Goal: Find specific page/section: Find specific page/section

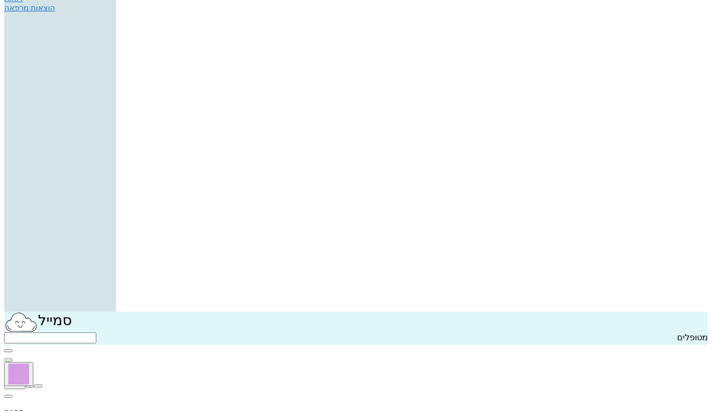
scroll to position [104, 0]
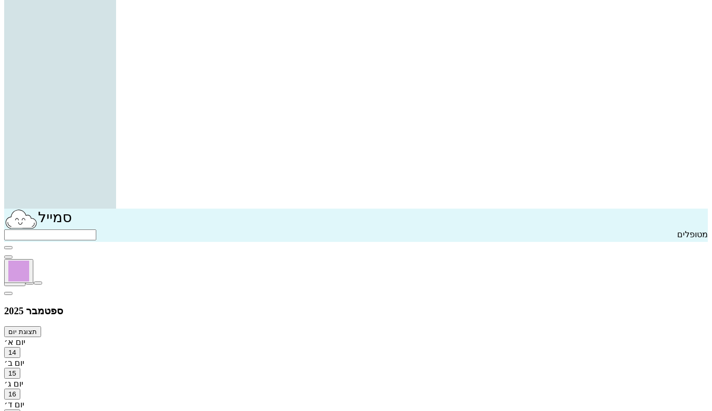
scroll to position [207, 0]
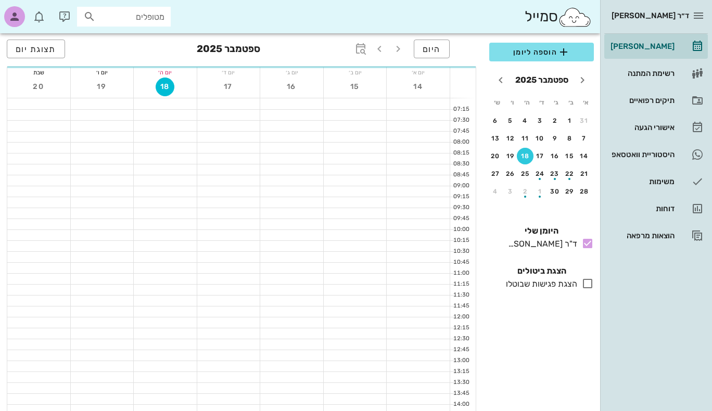
scroll to position [207, 0]
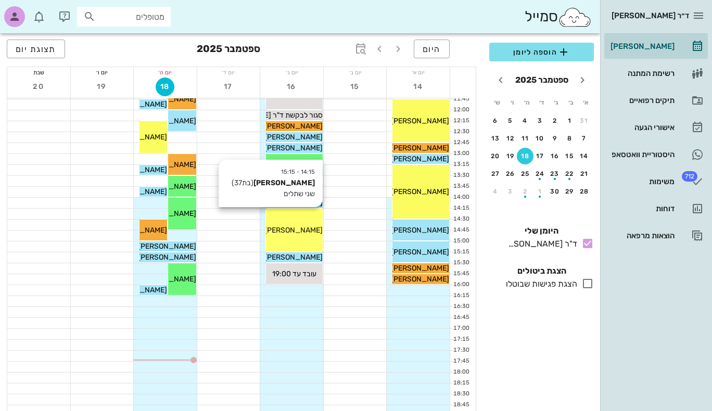
click at [299, 226] on span "[PERSON_NAME]" at bounding box center [293, 230] width 58 height 9
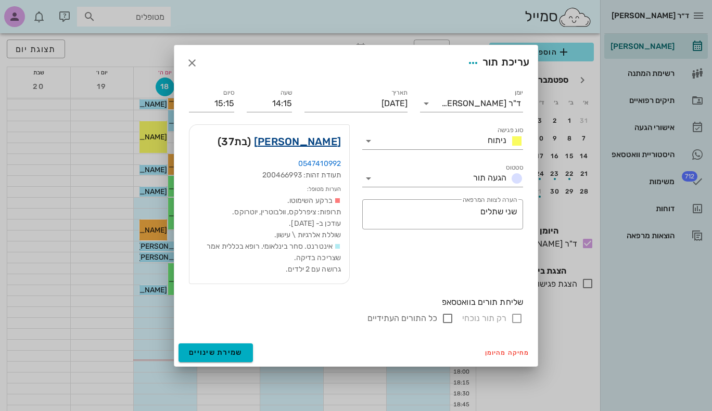
click at [327, 141] on link "[PERSON_NAME]" at bounding box center [297, 141] width 87 height 17
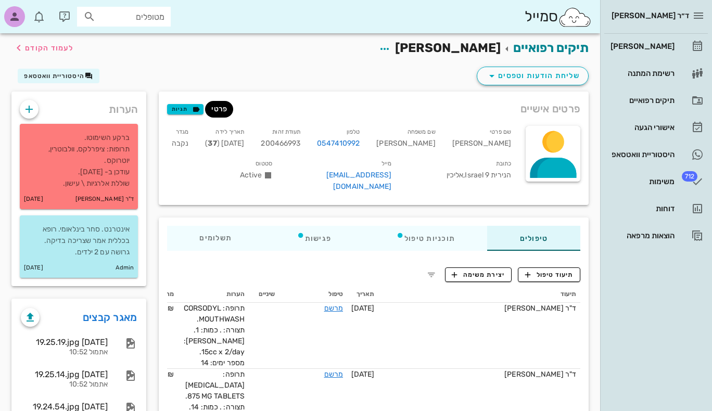
scroll to position [1, 0]
click at [433, 269] on icon "button" at bounding box center [431, 275] width 12 height 12
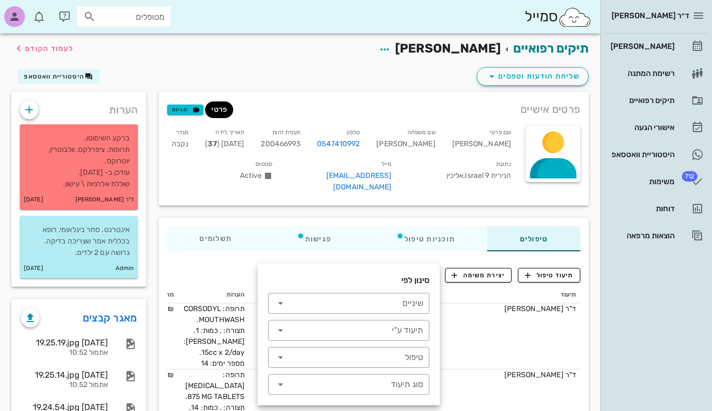
click at [433, 264] on div "סינון לפי ​ שיניים ​ תיעוד ע"י ​ טיפול ​ סוג תיעוד" at bounding box center [349, 335] width 182 height 142
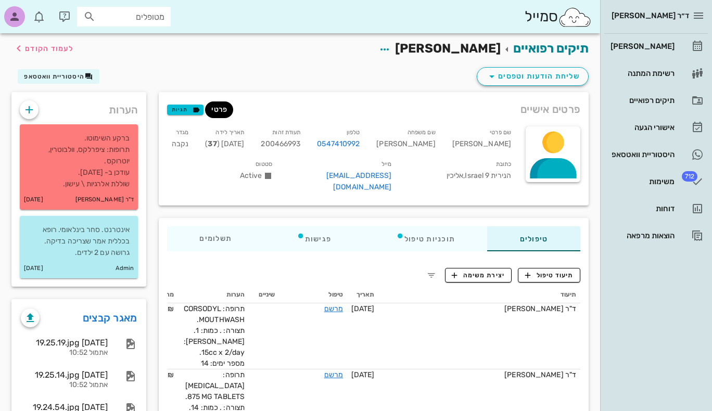
click at [570, 287] on th "תיעוד" at bounding box center [479, 295] width 201 height 17
click at [533, 268] on button "תיעוד טיפול" at bounding box center [549, 275] width 62 height 15
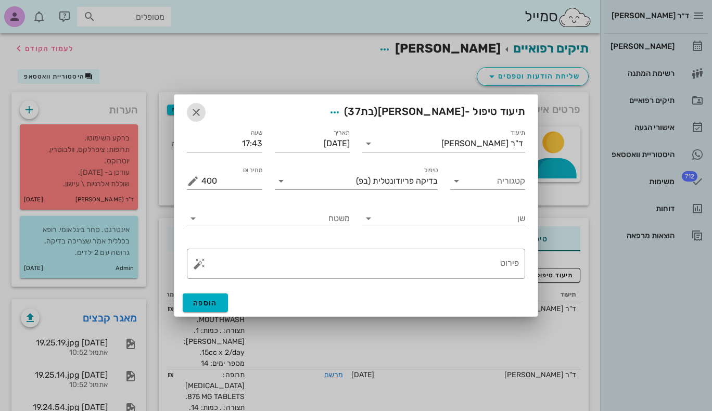
click at [197, 111] on icon "button" at bounding box center [196, 112] width 12 height 12
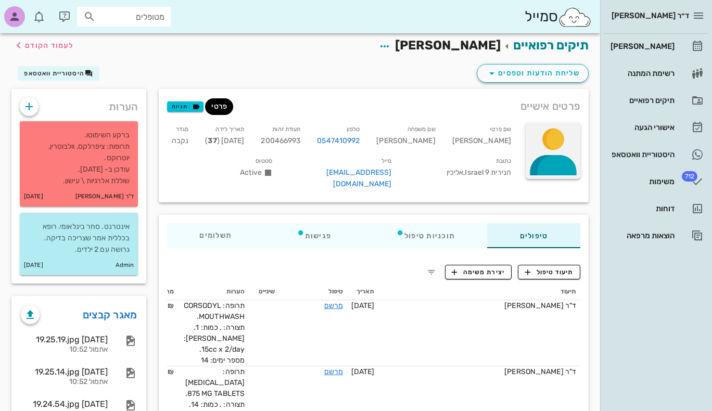
scroll to position [0, 0]
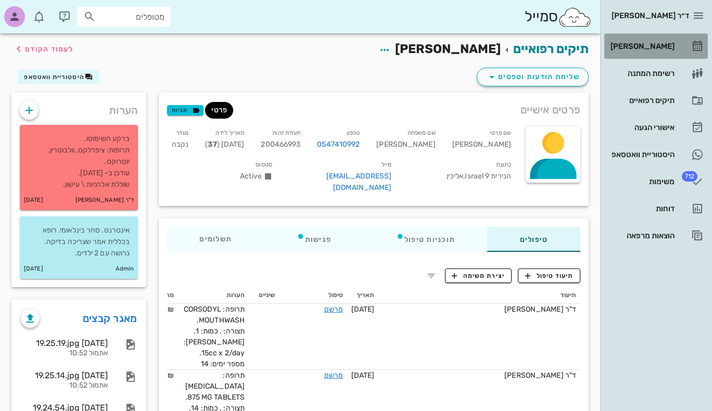
click at [659, 47] on div "[PERSON_NAME]" at bounding box center [641, 46] width 66 height 8
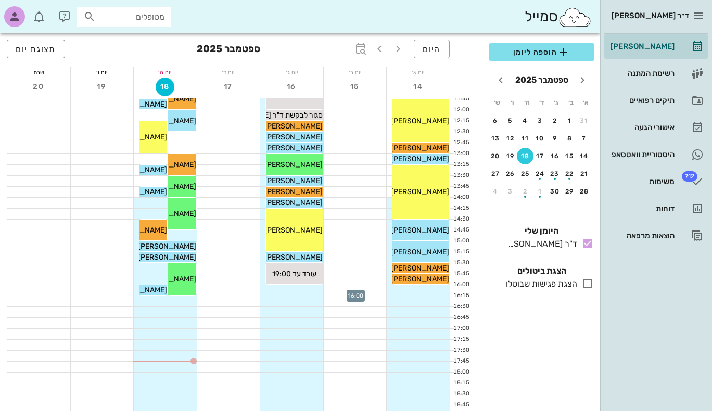
scroll to position [208, 0]
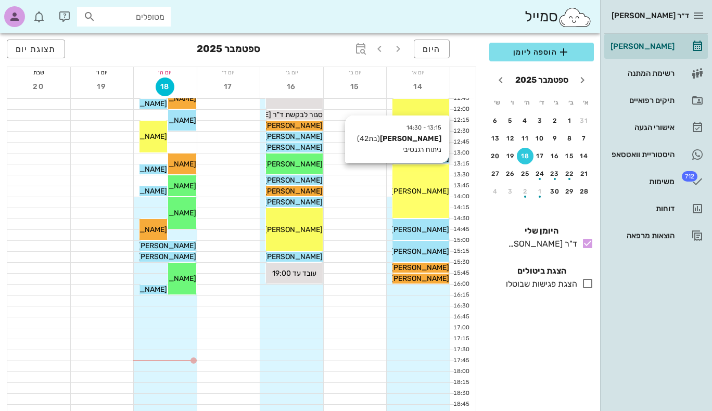
click at [436, 201] on div "13:15 - 14:30 [PERSON_NAME] (בת 42 ) ניתוח רגנטיבי [PERSON_NAME]" at bounding box center [420, 191] width 57 height 54
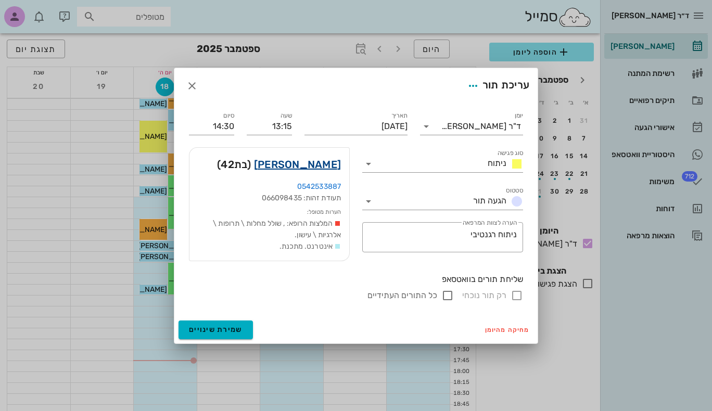
click at [323, 165] on link "[PERSON_NAME]" at bounding box center [297, 164] width 87 height 17
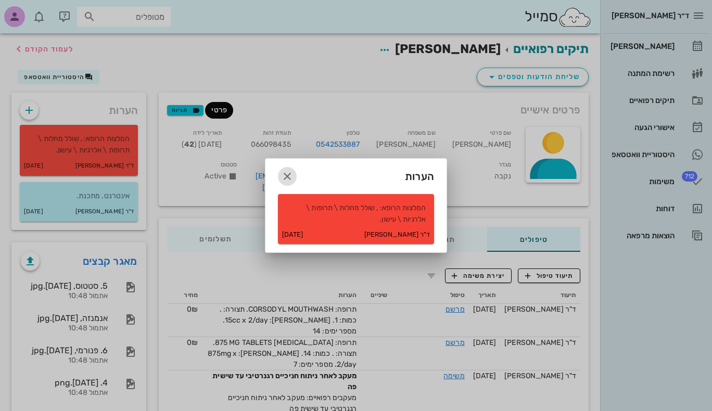
click at [287, 176] on icon "button" at bounding box center [287, 176] width 12 height 12
